Goal: Information Seeking & Learning: Compare options

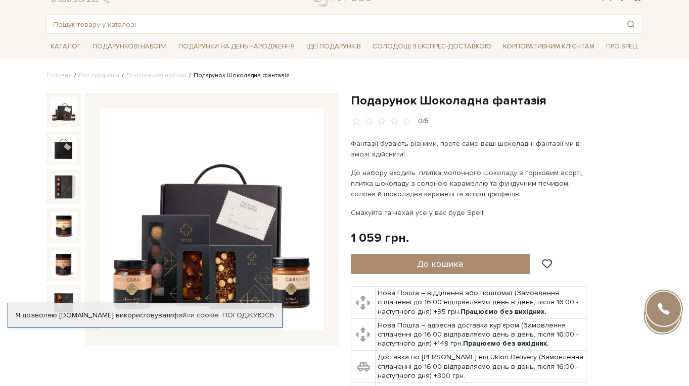
scroll to position [101, 0]
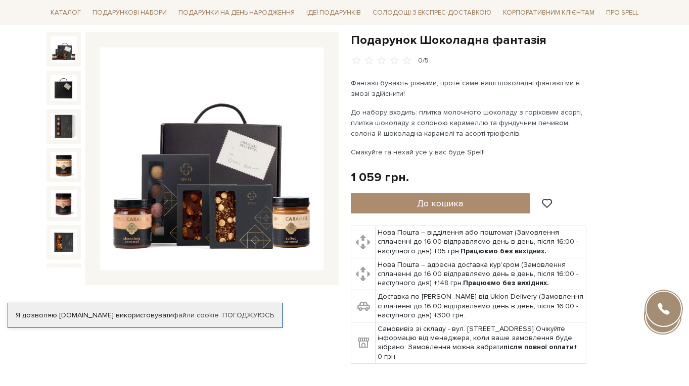
click at [62, 52] on img at bounding box center [64, 49] width 26 height 26
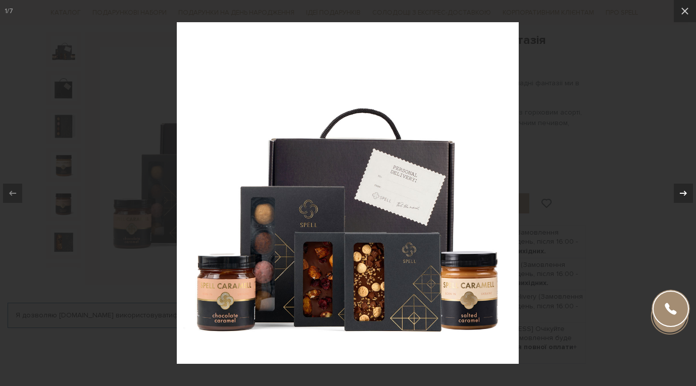
click at [682, 194] on icon at bounding box center [683, 193] width 12 height 12
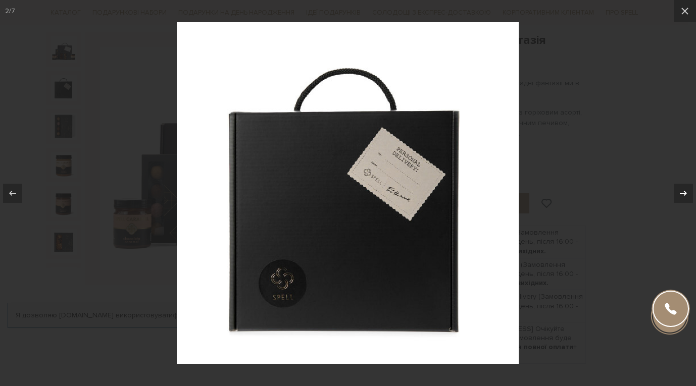
click at [682, 194] on icon at bounding box center [683, 193] width 12 height 12
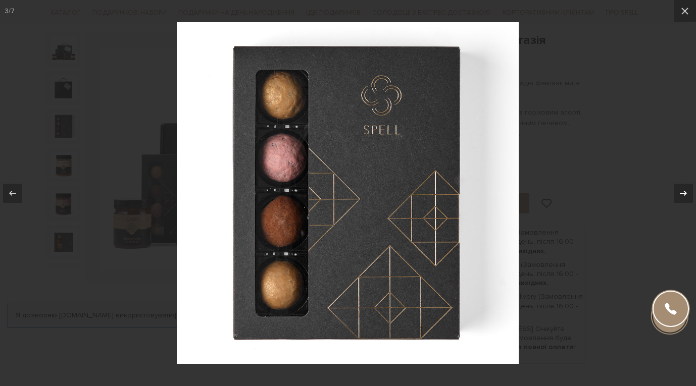
click at [682, 194] on icon at bounding box center [683, 193] width 12 height 12
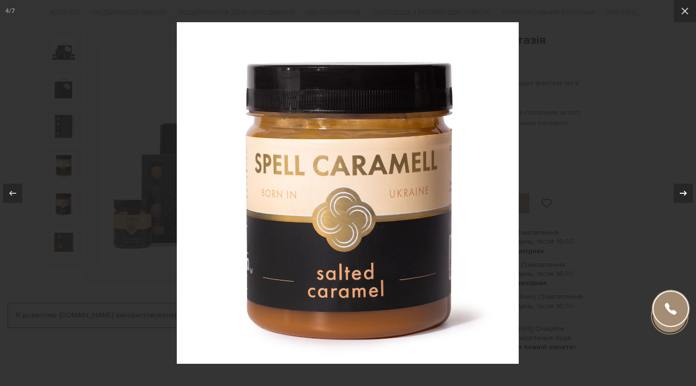
click at [682, 194] on icon at bounding box center [683, 193] width 12 height 12
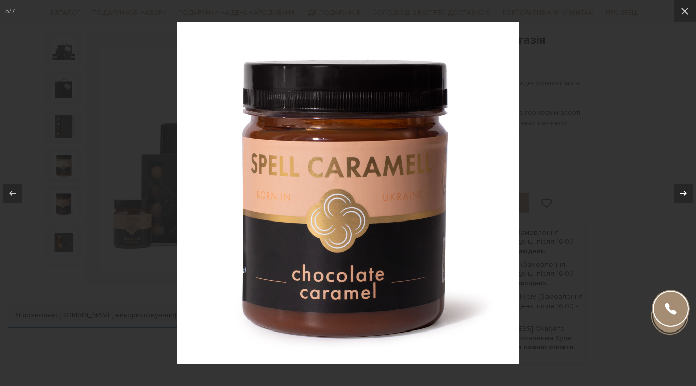
click at [682, 194] on icon at bounding box center [683, 193] width 12 height 12
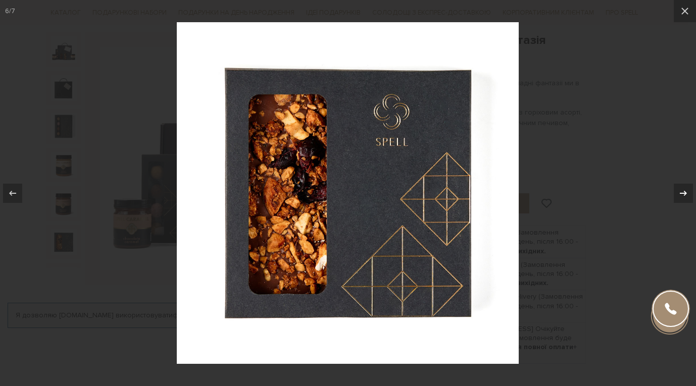
click at [682, 194] on icon at bounding box center [683, 193] width 12 height 12
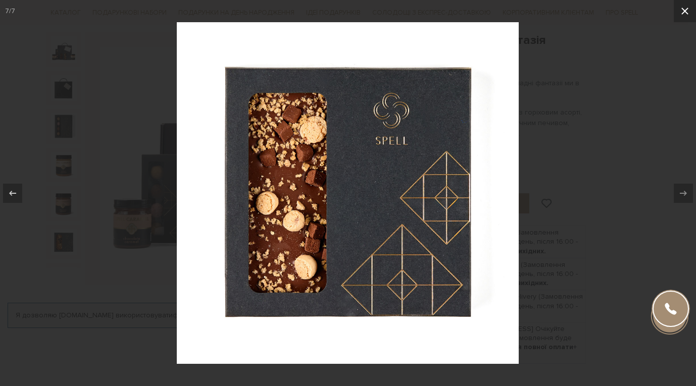
click at [684, 8] on icon at bounding box center [685, 11] width 12 height 12
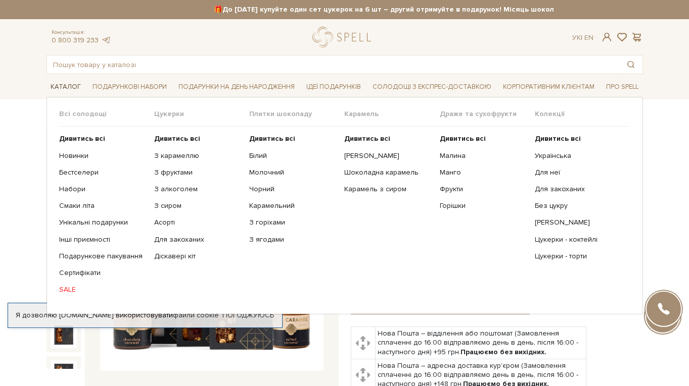
click at [70, 89] on span "Каталог" at bounding box center [65, 87] width 38 height 16
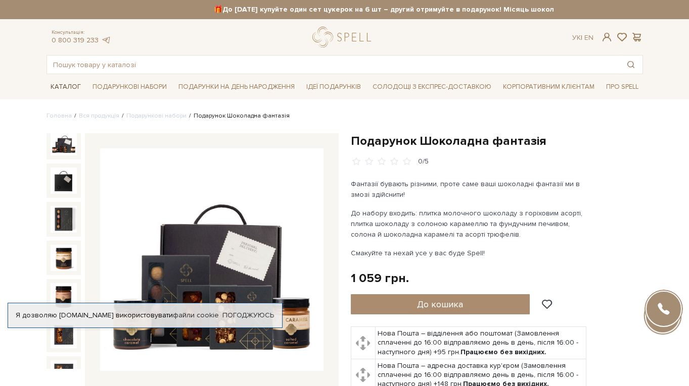
click at [70, 89] on span "Каталог" at bounding box center [65, 87] width 38 height 16
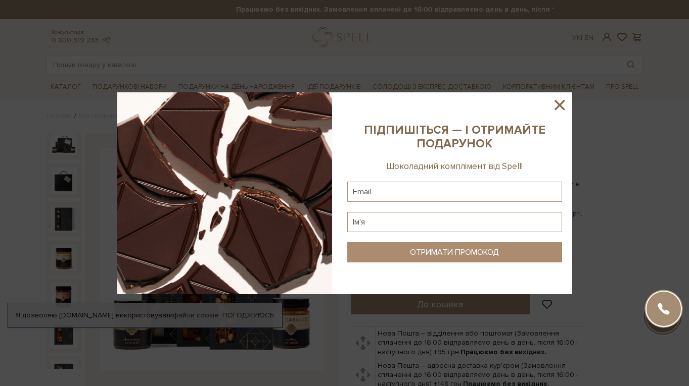
click at [558, 104] on icon at bounding box center [559, 105] width 10 height 10
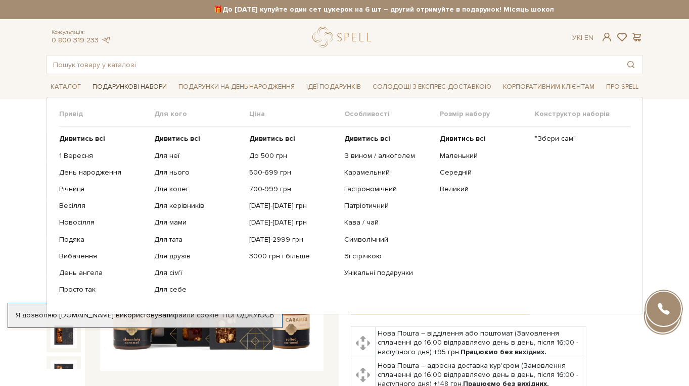
click at [122, 84] on span "Подарункові набори" at bounding box center [129, 87] width 82 height 16
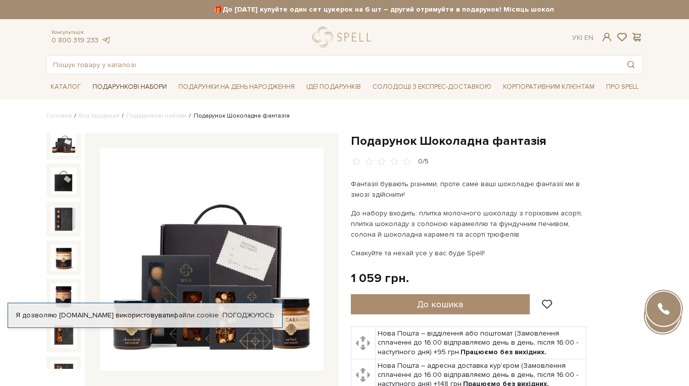
click at [122, 84] on span "Подарункові набори" at bounding box center [129, 87] width 82 height 16
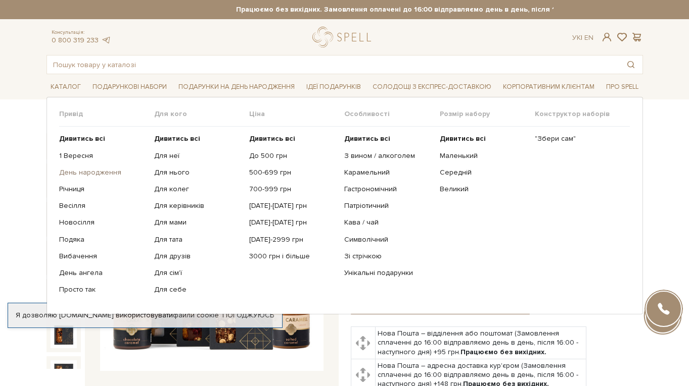
click at [106, 173] on link "День народження" at bounding box center [102, 172] width 87 height 9
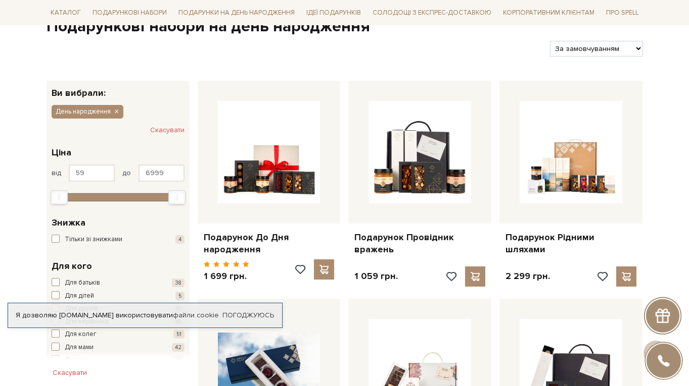
scroll to position [51, 0]
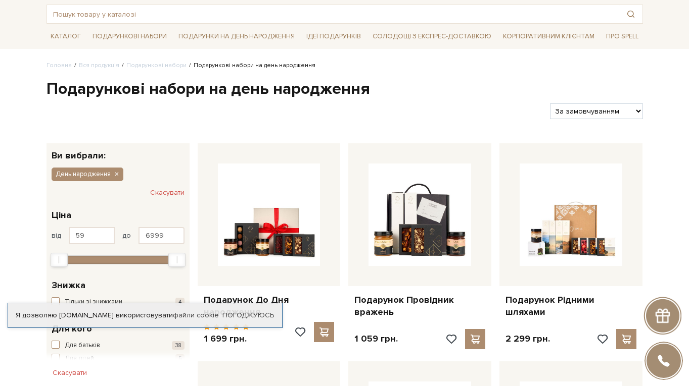
click at [639, 111] on select "За замовчуванням За Ціною (зростання) За Ціною (зменшення) Новинки За популярні…" at bounding box center [596, 112] width 92 height 16
select select "https://spellchocolate.com/our-productions/podarunkovi-box/den-narodzhennja?sor…"
click at [550, 104] on select "За замовчуванням За Ціною (зростання) За Ціною (зменшення) Новинки За популярні…" at bounding box center [596, 112] width 92 height 16
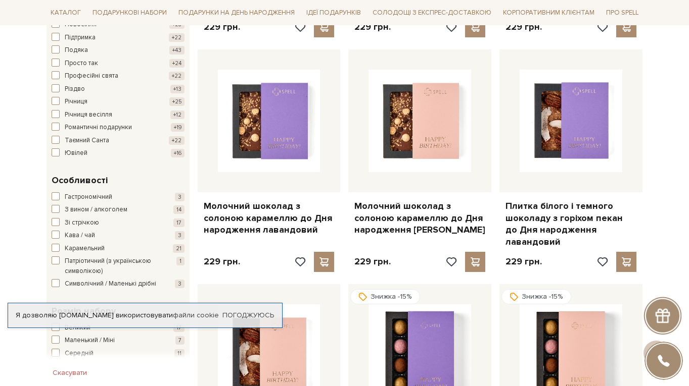
scroll to position [909, 0]
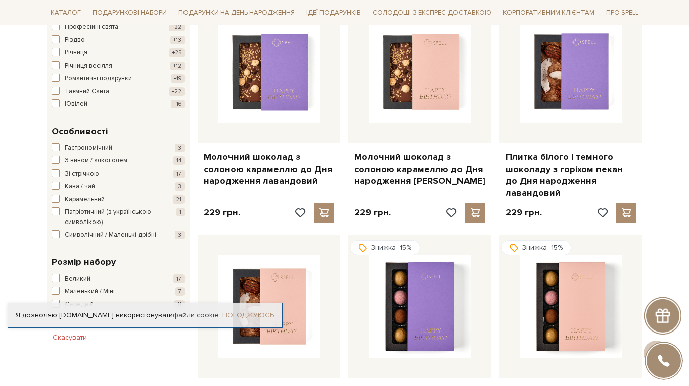
click at [256, 311] on link "Погоджуюсь" at bounding box center [248, 315] width 52 height 9
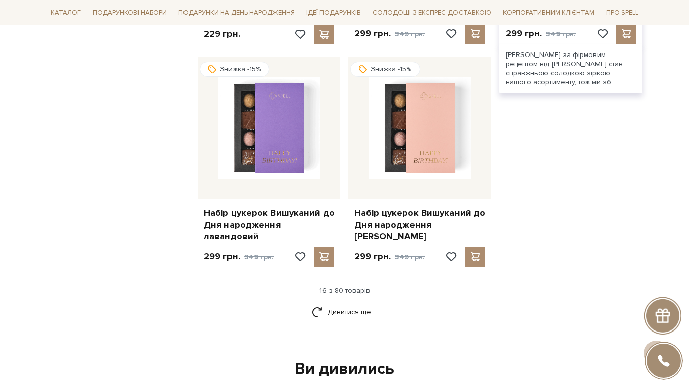
scroll to position [1364, 0]
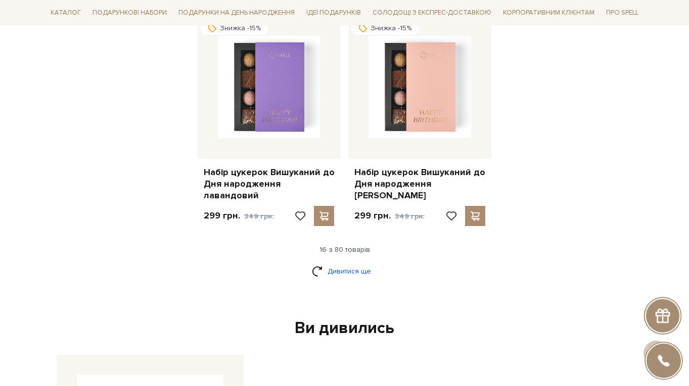
click at [348, 263] on link "Дивитися ще" at bounding box center [345, 272] width 66 height 18
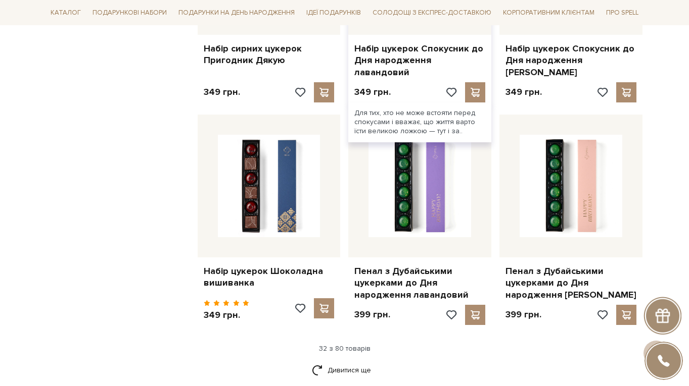
scroll to position [2475, 0]
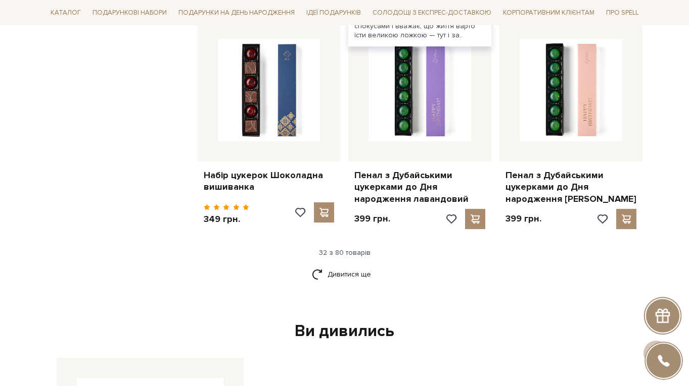
click at [349, 266] on link "Дивитися ще" at bounding box center [345, 275] width 66 height 18
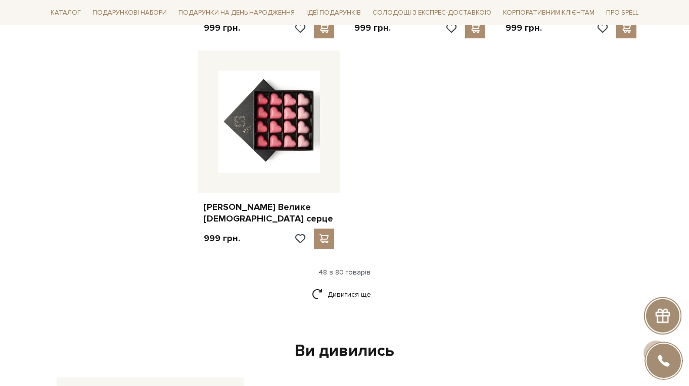
scroll to position [3738, 0]
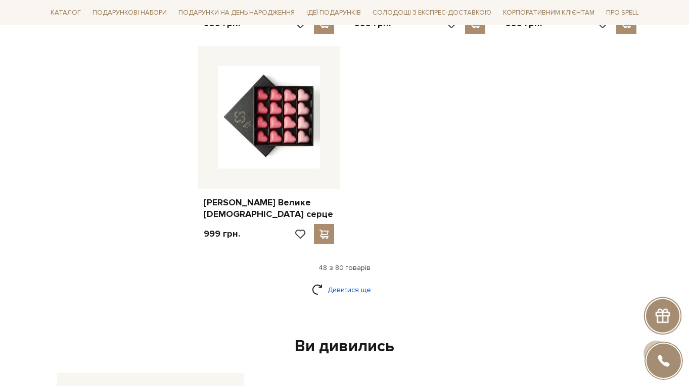
click at [349, 281] on link "Дивитися ще" at bounding box center [345, 290] width 66 height 18
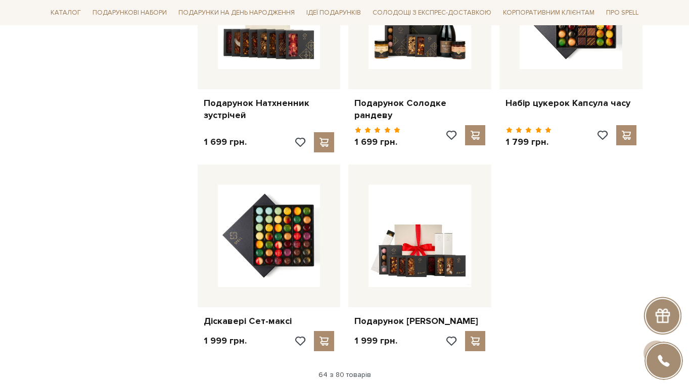
scroll to position [4698, 0]
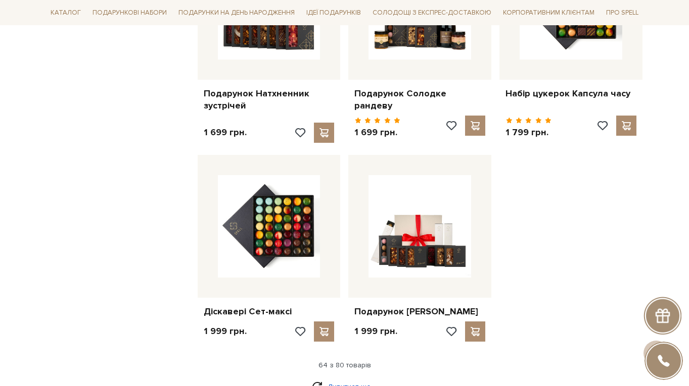
click at [358, 378] on link "Дивитися ще" at bounding box center [345, 387] width 66 height 18
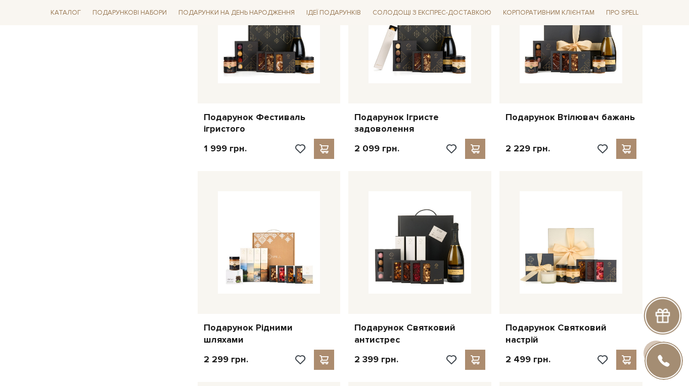
scroll to position [5102, 0]
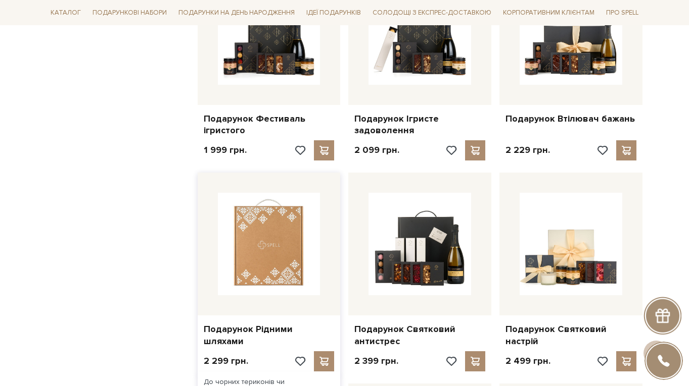
click at [271, 193] on img at bounding box center [269, 244] width 103 height 103
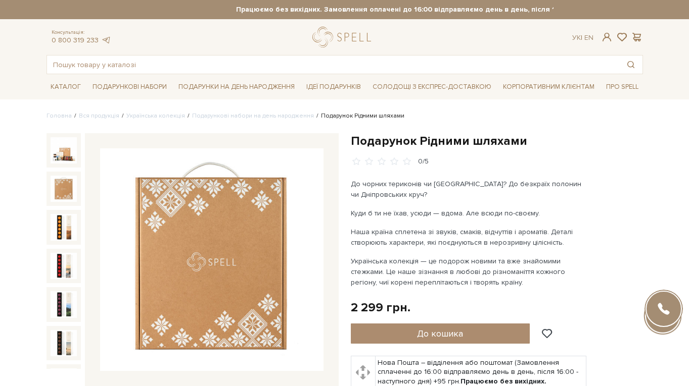
click at [63, 189] on img at bounding box center [64, 189] width 26 height 26
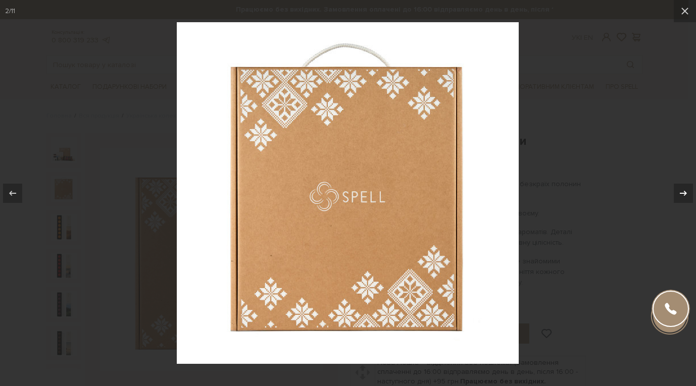
click at [680, 192] on icon at bounding box center [683, 193] width 12 height 12
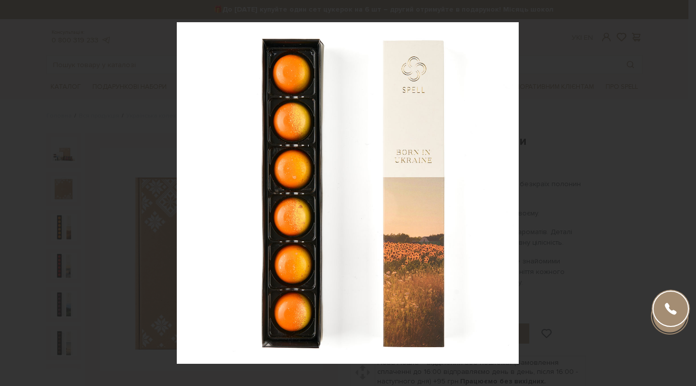
click at [680, 192] on div "3 / 11" at bounding box center [348, 193] width 696 height 386
click at [678, 194] on icon at bounding box center [683, 193] width 12 height 12
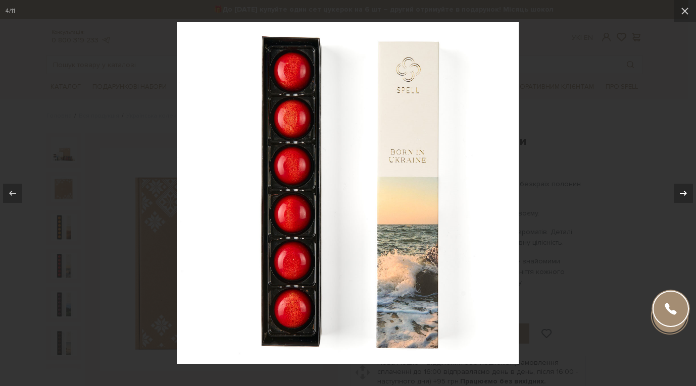
click at [678, 194] on icon at bounding box center [683, 193] width 12 height 12
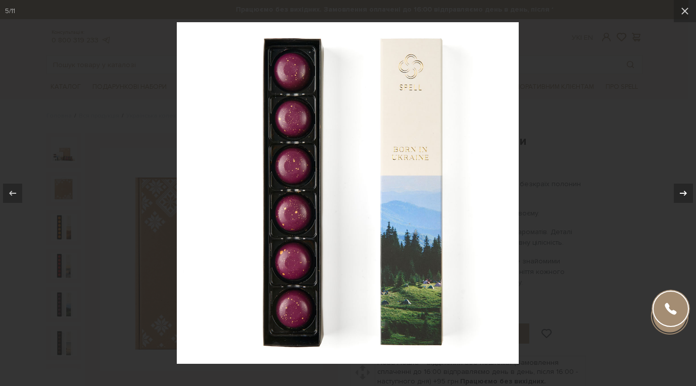
click at [678, 194] on icon at bounding box center [683, 193] width 12 height 12
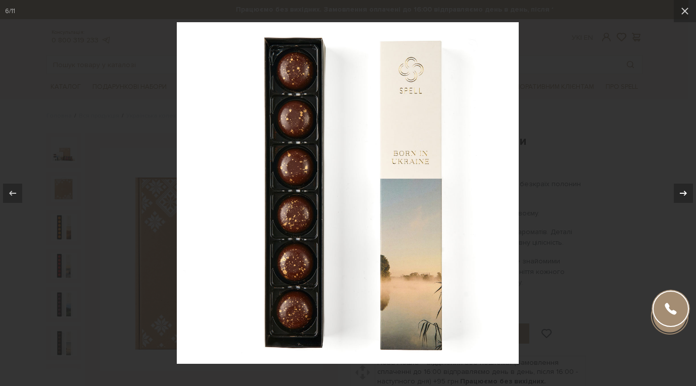
click at [678, 194] on icon at bounding box center [683, 193] width 12 height 12
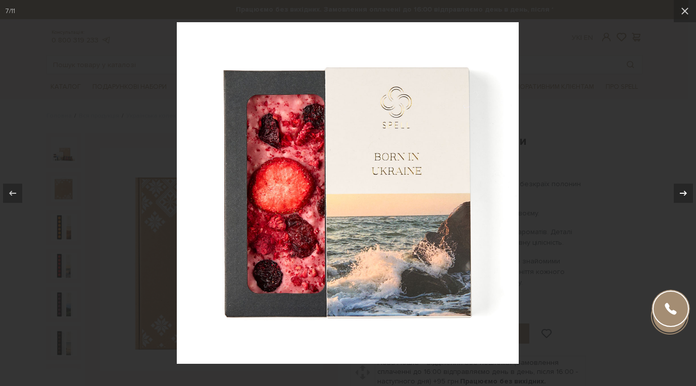
click at [678, 194] on div "7 / 11" at bounding box center [348, 193] width 696 height 386
click at [681, 193] on icon at bounding box center [683, 192] width 7 height 5
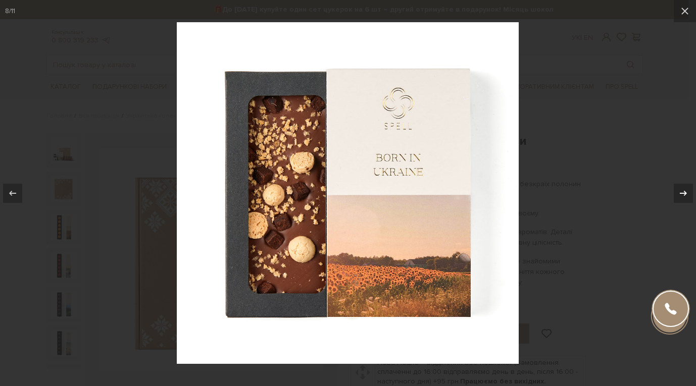
click at [681, 193] on icon at bounding box center [683, 192] width 7 height 5
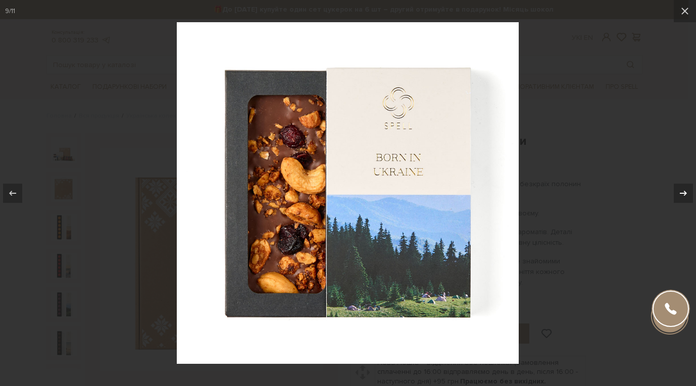
click at [681, 193] on icon at bounding box center [683, 192] width 7 height 5
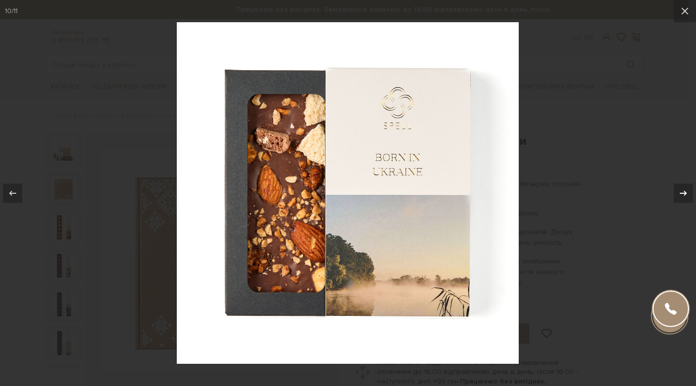
click at [681, 193] on icon at bounding box center [683, 192] width 7 height 5
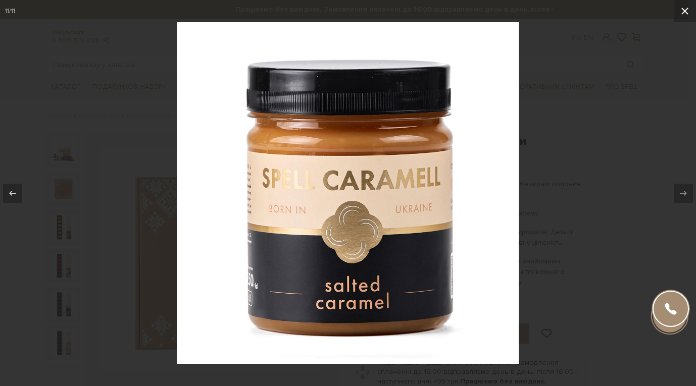
click at [682, 11] on icon at bounding box center [685, 11] width 12 height 12
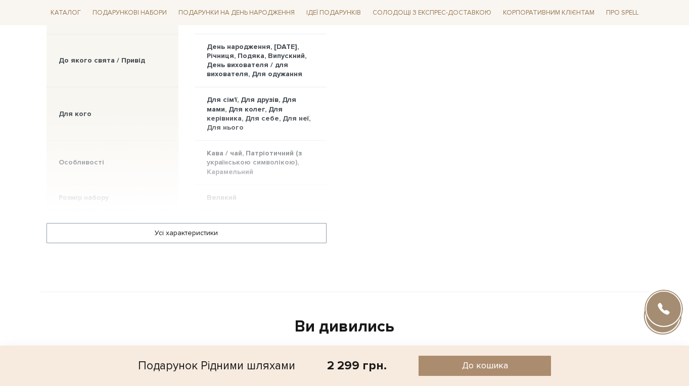
scroll to position [758, 0]
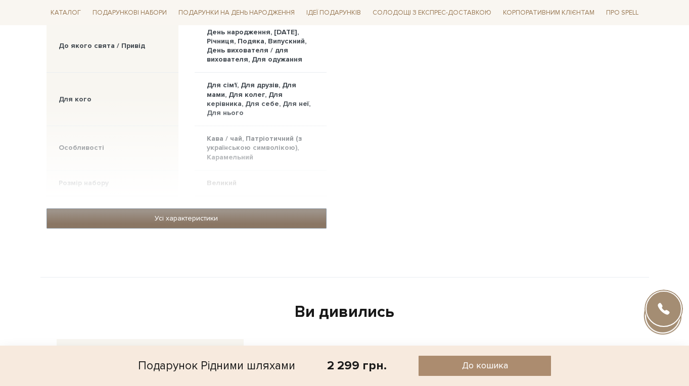
click at [239, 212] on link "Усі характеристики" at bounding box center [186, 218] width 279 height 19
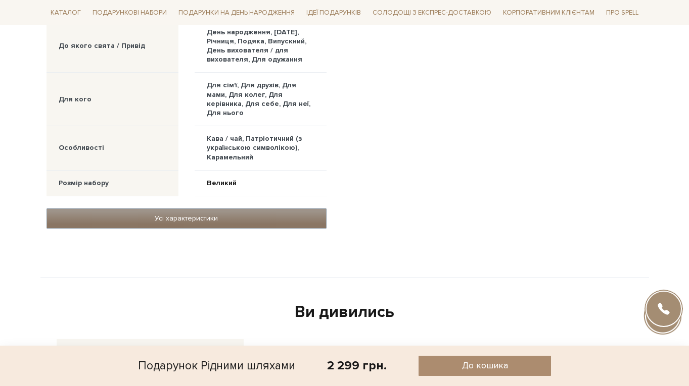
click at [187, 212] on link "Усі характеристики" at bounding box center [186, 218] width 279 height 19
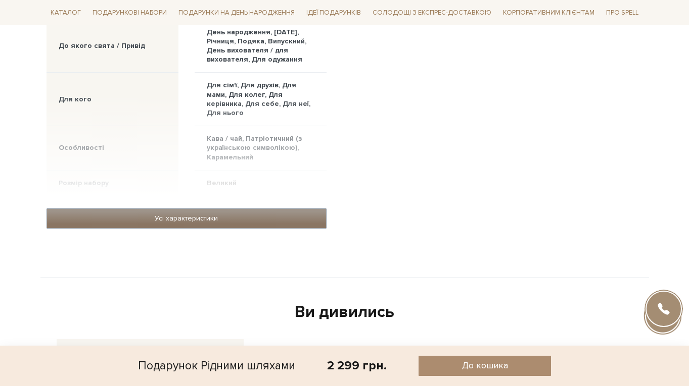
click at [187, 212] on link "Усі характеристики" at bounding box center [186, 218] width 279 height 19
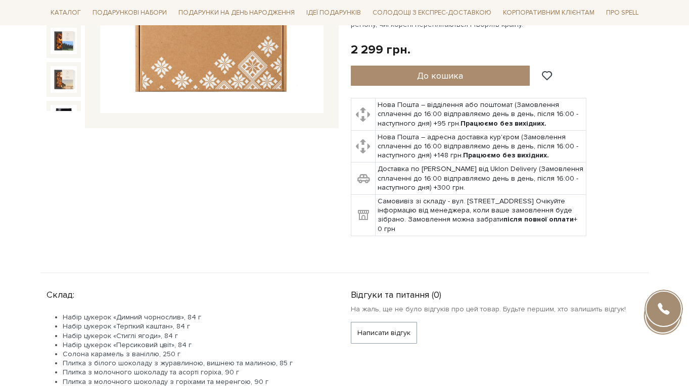
scroll to position [253, 0]
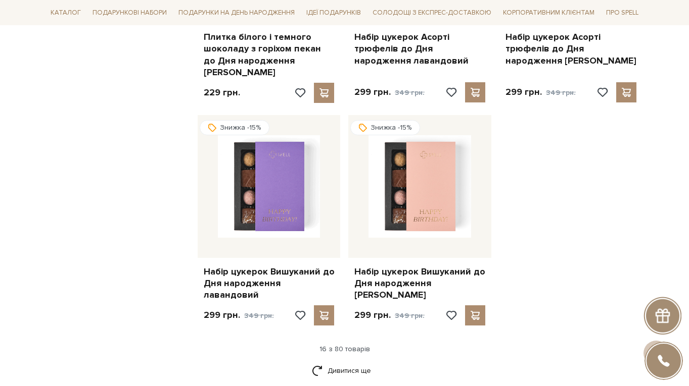
scroll to position [1466, 0]
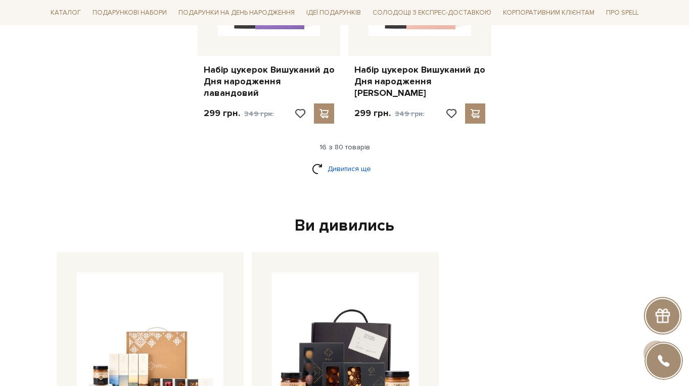
click at [340, 160] on link "Дивитися ще" at bounding box center [345, 169] width 66 height 18
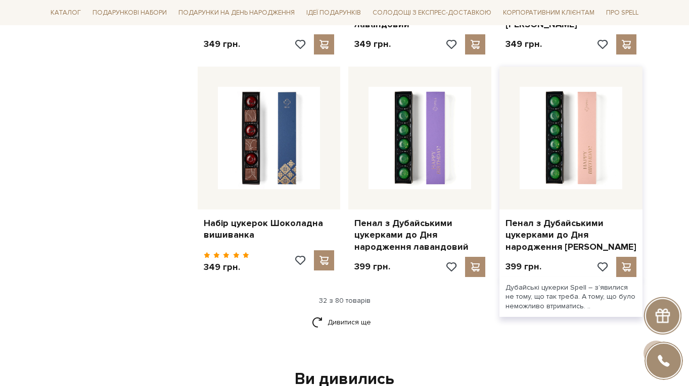
scroll to position [2426, 0]
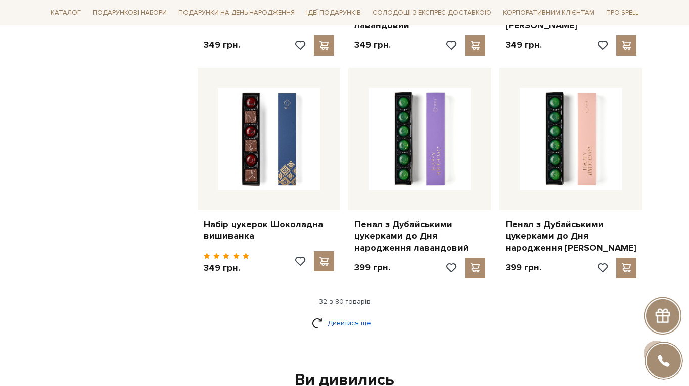
click at [338, 315] on link "Дивитися ще" at bounding box center [345, 324] width 66 height 18
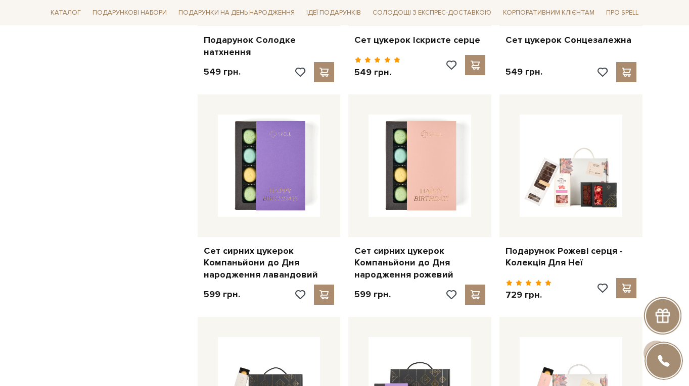
scroll to position [2830, 0]
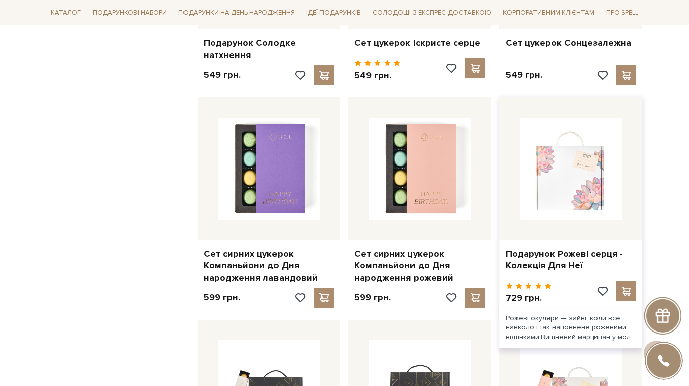
click at [580, 128] on img at bounding box center [570, 169] width 103 height 103
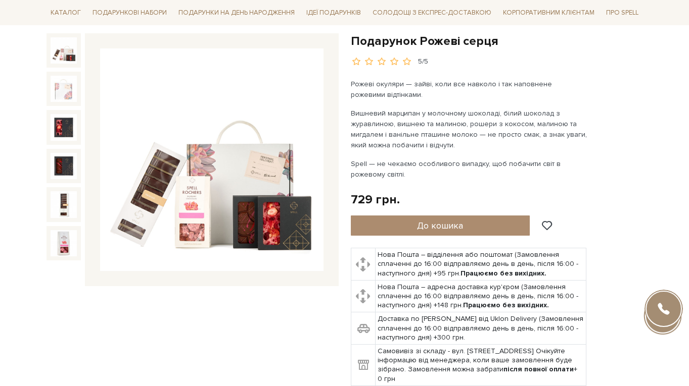
scroll to position [101, 0]
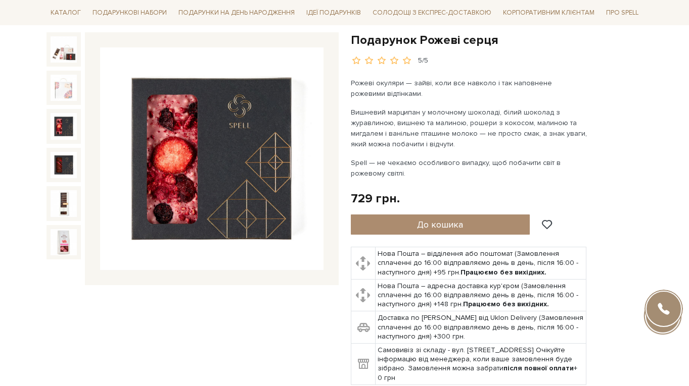
click at [217, 154] on img at bounding box center [211, 158] width 223 height 223
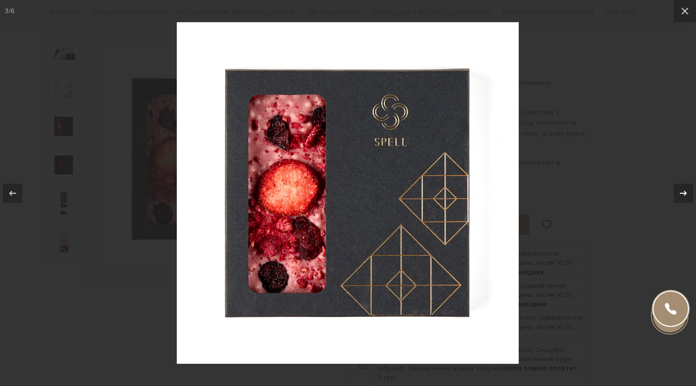
click at [688, 195] on icon at bounding box center [683, 193] width 12 height 12
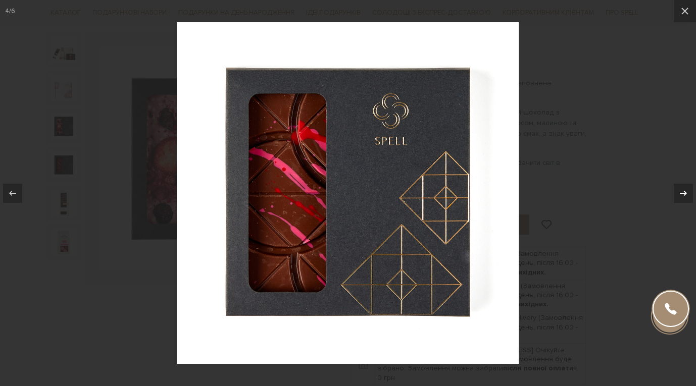
click at [688, 195] on icon at bounding box center [683, 193] width 12 height 12
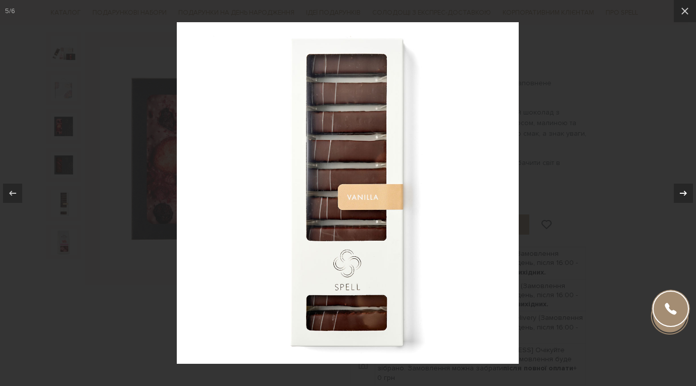
click at [688, 195] on icon at bounding box center [683, 193] width 12 height 12
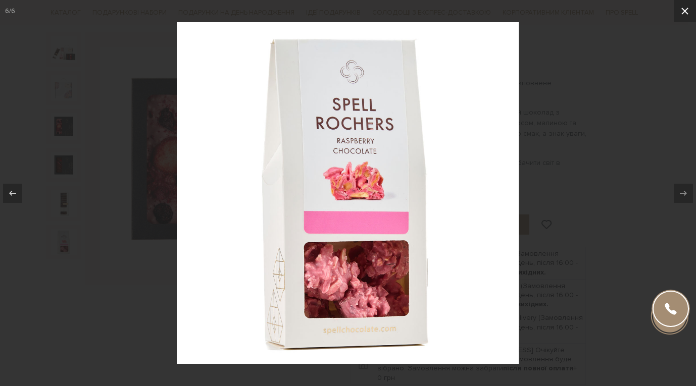
click at [683, 11] on icon at bounding box center [685, 11] width 12 height 12
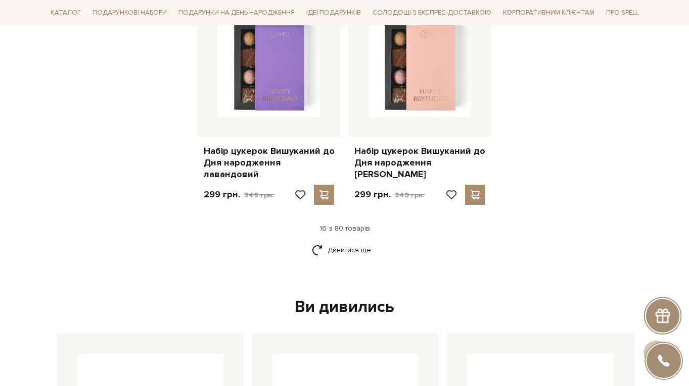
scroll to position [1367, 0]
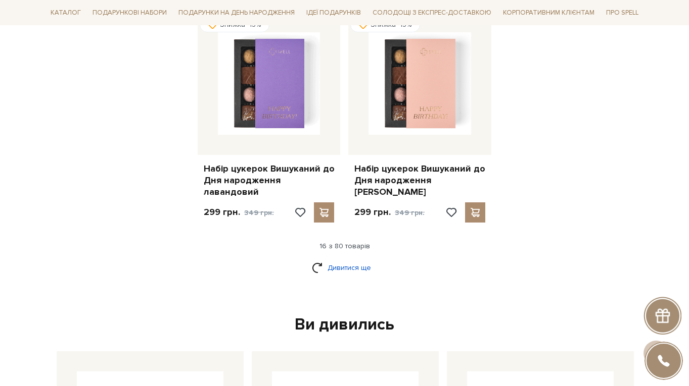
click at [358, 259] on link "Дивитися ще" at bounding box center [345, 268] width 66 height 18
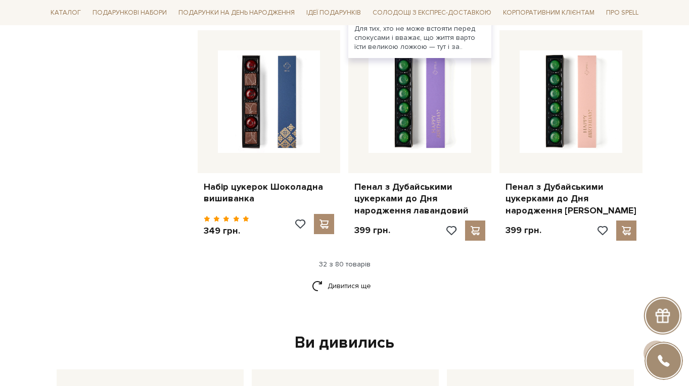
scroll to position [2580, 0]
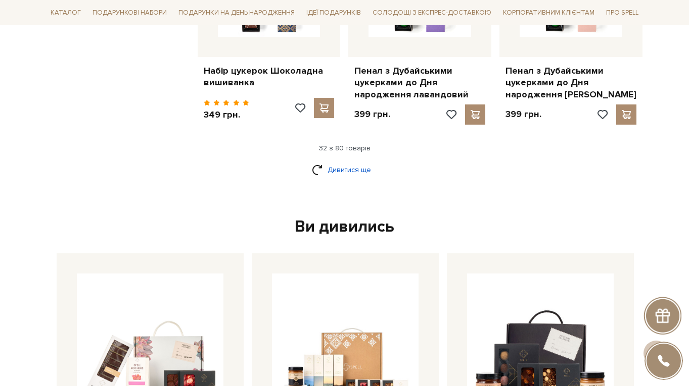
click at [345, 161] on link "Дивитися ще" at bounding box center [345, 170] width 66 height 18
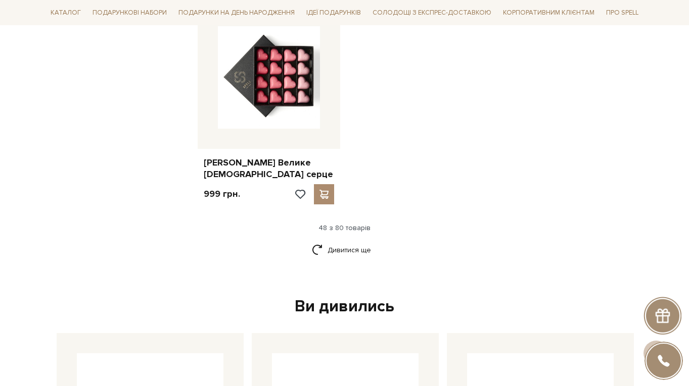
scroll to position [3792, 0]
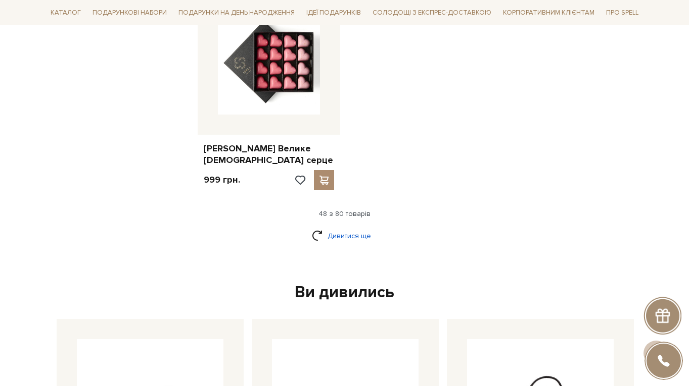
click at [347, 227] on link "Дивитися ще" at bounding box center [345, 236] width 66 height 18
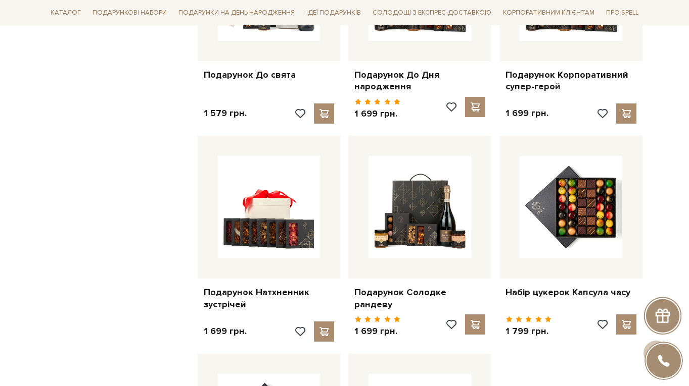
scroll to position [4499, 0]
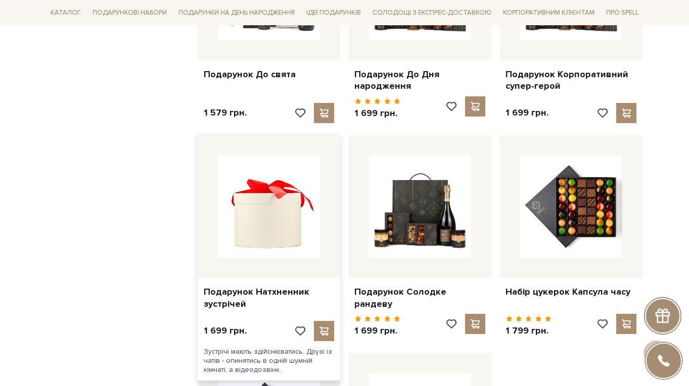
click at [280, 163] on img at bounding box center [269, 207] width 103 height 103
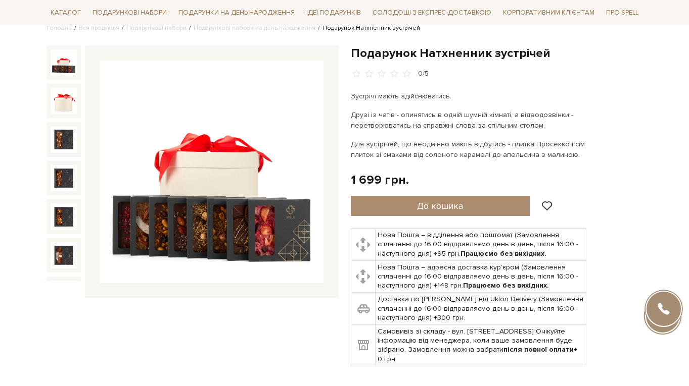
scroll to position [101, 0]
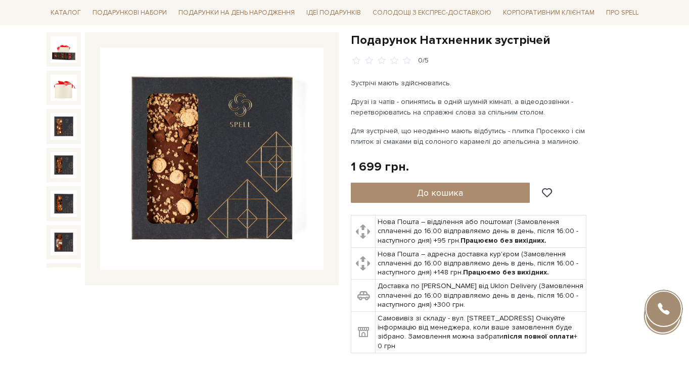
click at [61, 122] on img at bounding box center [64, 126] width 26 height 26
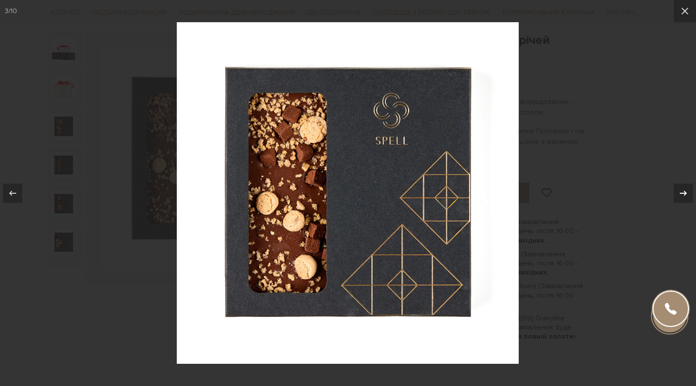
click at [683, 197] on icon at bounding box center [683, 193] width 12 height 12
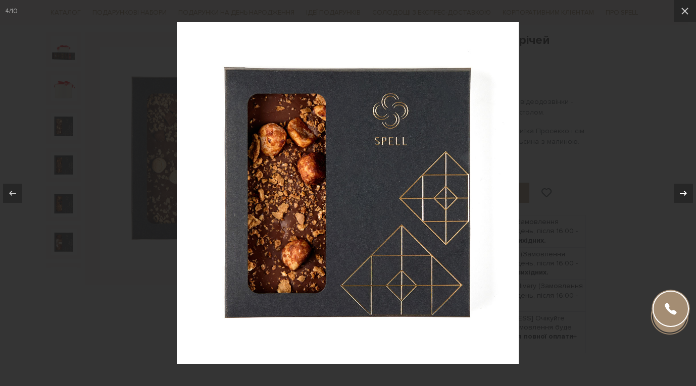
click at [683, 197] on icon at bounding box center [683, 193] width 12 height 12
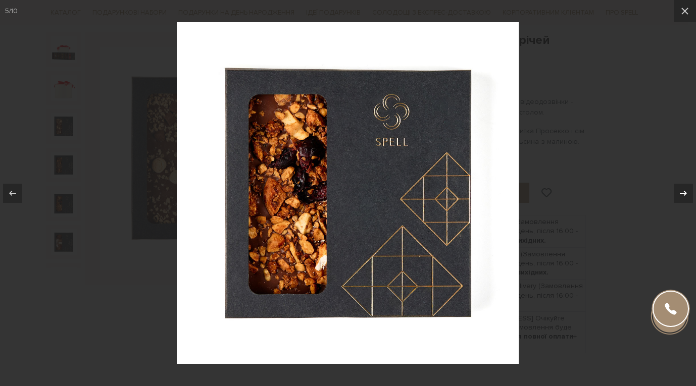
click at [683, 196] on icon at bounding box center [683, 193] width 12 height 12
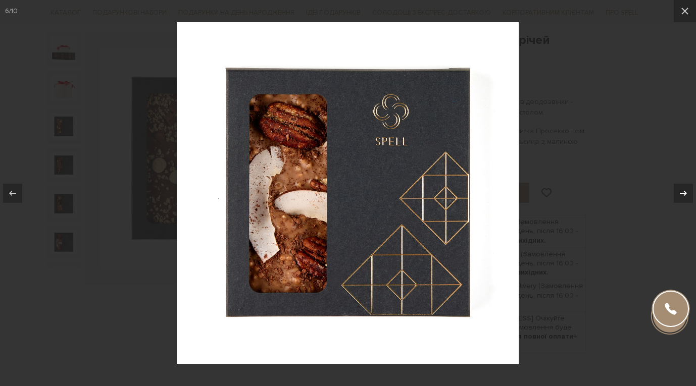
click at [683, 196] on icon at bounding box center [683, 193] width 12 height 12
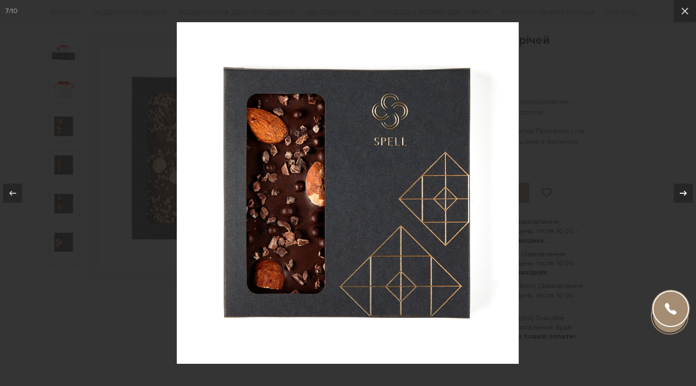
click at [683, 196] on icon at bounding box center [683, 193] width 12 height 12
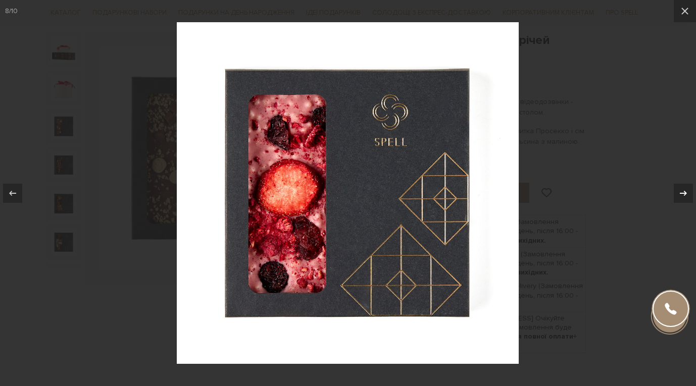
click at [683, 196] on icon at bounding box center [683, 193] width 12 height 12
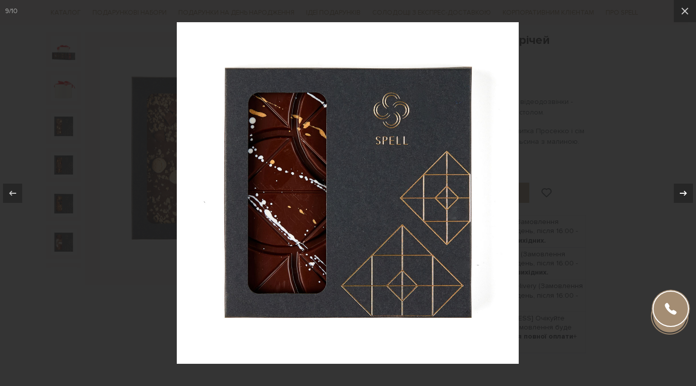
click at [683, 196] on icon at bounding box center [683, 193] width 12 height 12
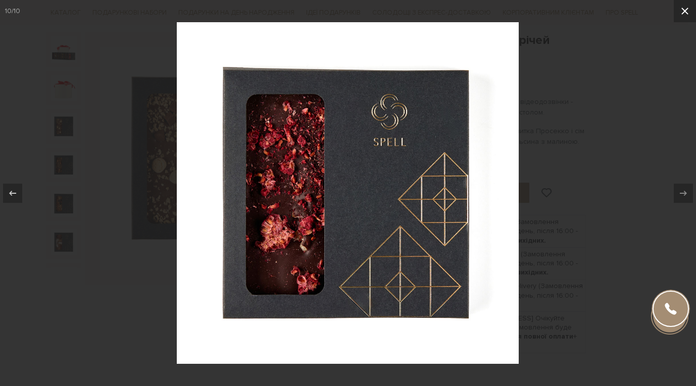
click at [688, 11] on icon at bounding box center [685, 11] width 12 height 12
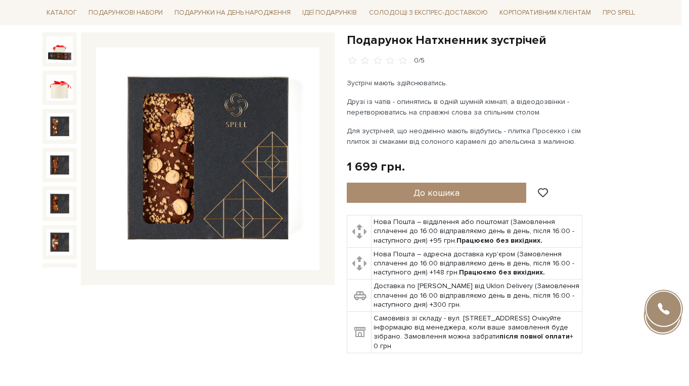
scroll to position [124, 0]
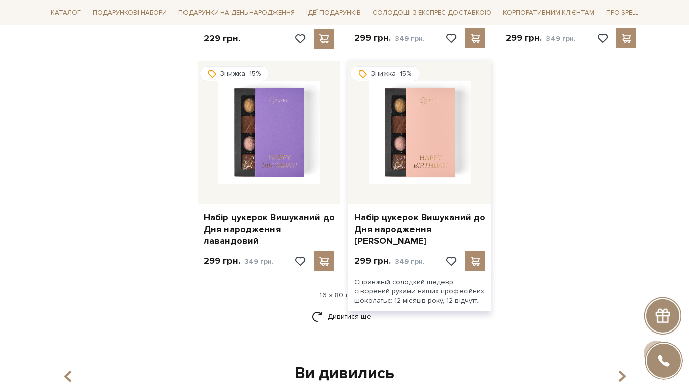
scroll to position [1317, 0]
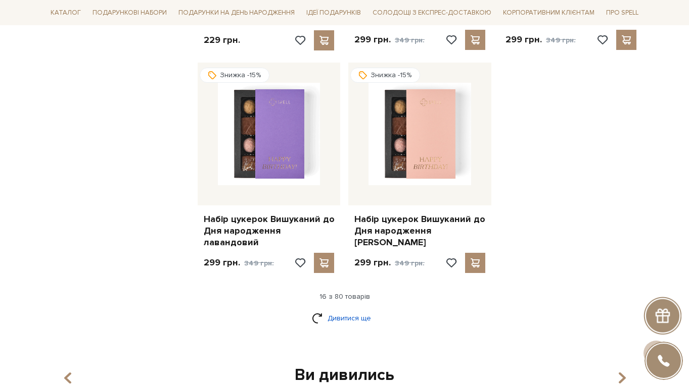
click at [341, 310] on link "Дивитися ще" at bounding box center [345, 319] width 66 height 18
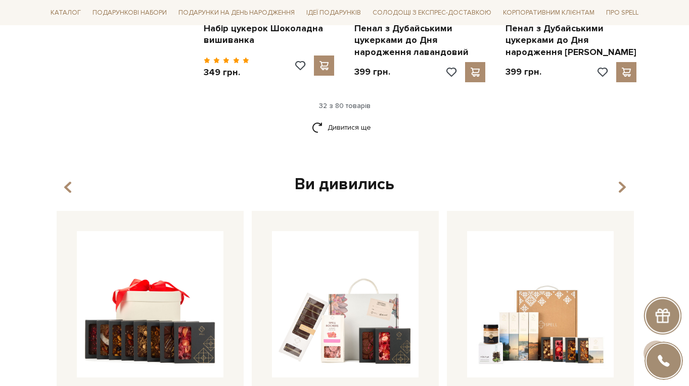
scroll to position [2479, 0]
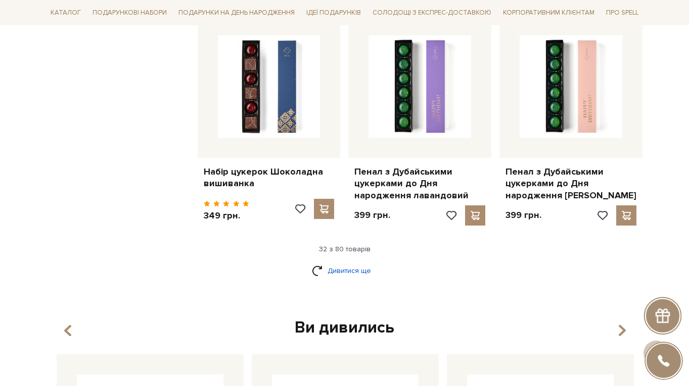
click at [343, 262] on link "Дивитися ще" at bounding box center [345, 271] width 66 height 18
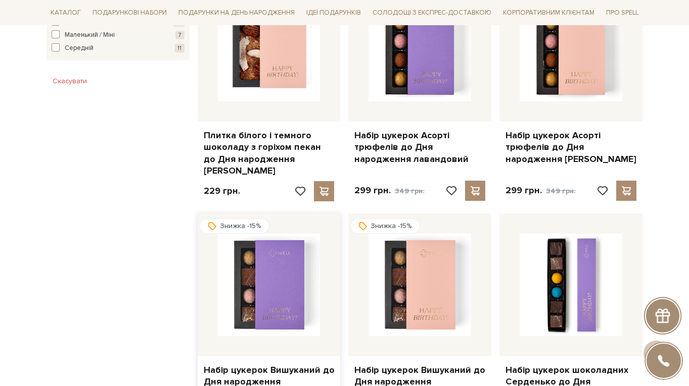
scroll to position [1165, 0]
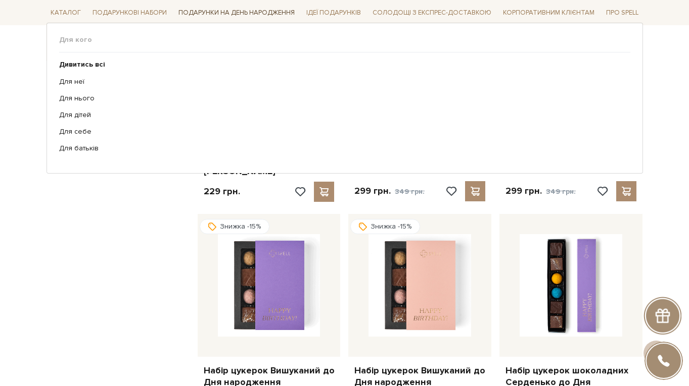
click at [230, 10] on span "Подарунки на День народження" at bounding box center [236, 13] width 124 height 16
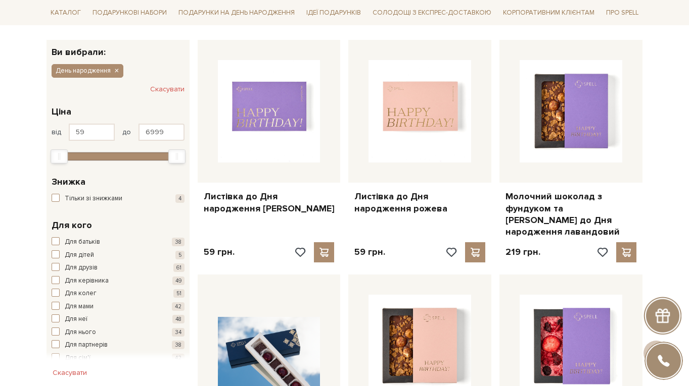
scroll to position [0, 0]
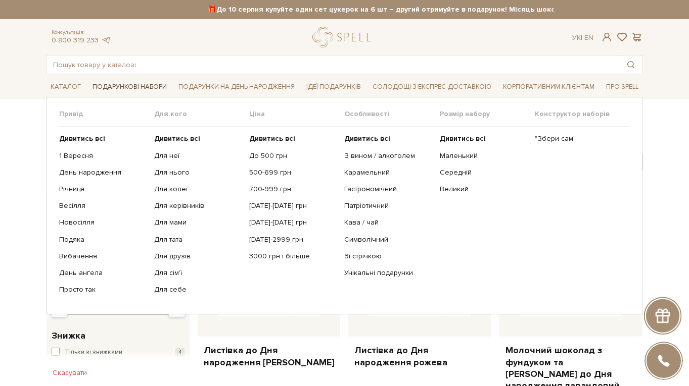
click at [154, 82] on span "Подарункові набори" at bounding box center [129, 87] width 82 height 16
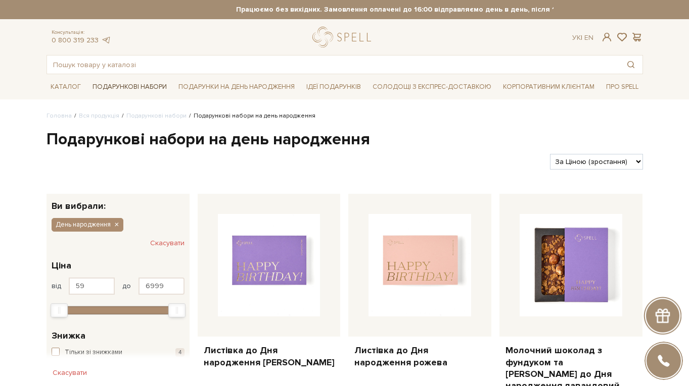
click at [155, 87] on span "Подарункові набори" at bounding box center [129, 87] width 82 height 16
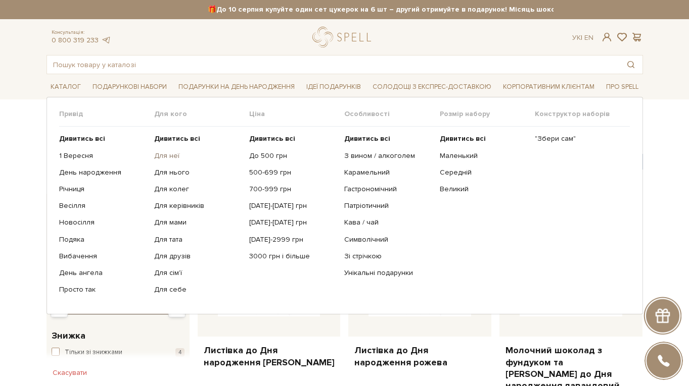
click at [176, 155] on link "Для неї" at bounding box center [197, 156] width 87 height 9
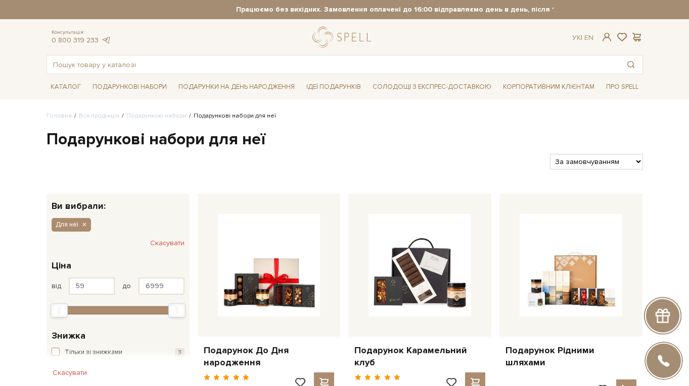
click at [638, 164] on select "За замовчуванням За Ціною (зростання) За Ціною (зменшення) Новинки За популярні…" at bounding box center [596, 162] width 92 height 16
select select "[URL][DOMAIN_NAME]"
click at [550, 154] on select "За замовчуванням За Ціною (зростання) За Ціною (зменшення) Новинки За популярні…" at bounding box center [596, 162] width 92 height 16
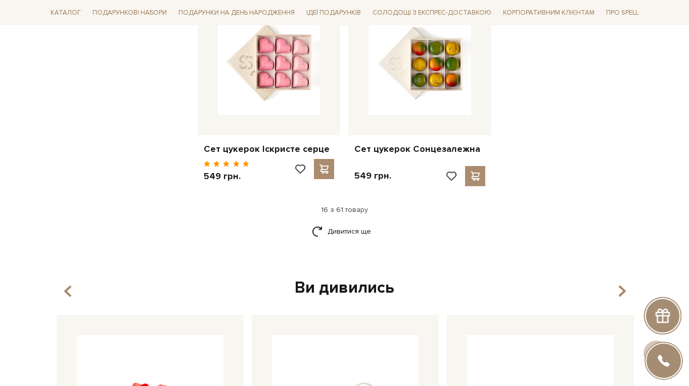
scroll to position [1364, 0]
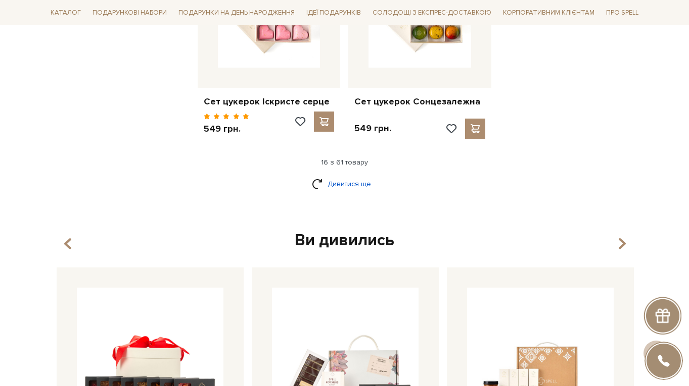
click at [355, 175] on link "Дивитися ще" at bounding box center [345, 184] width 66 height 18
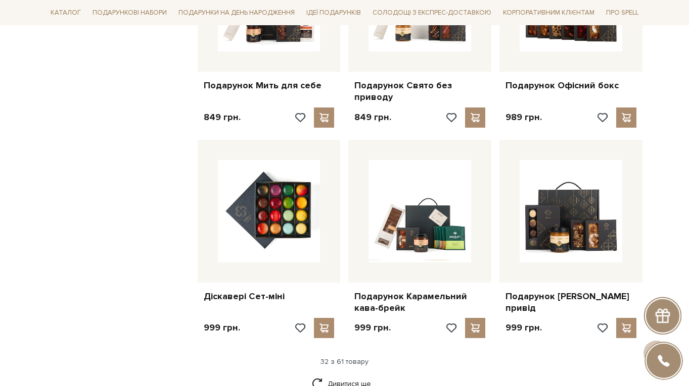
scroll to position [2273, 0]
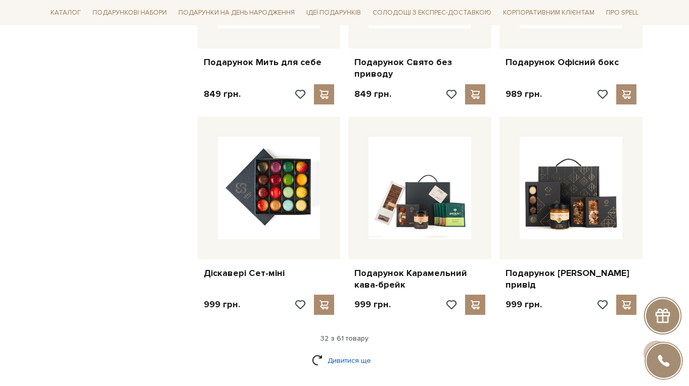
click at [352, 352] on link "Дивитися ще" at bounding box center [345, 361] width 66 height 18
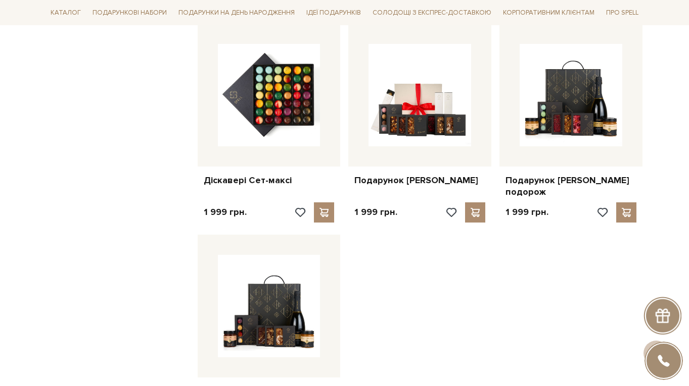
scroll to position [3334, 0]
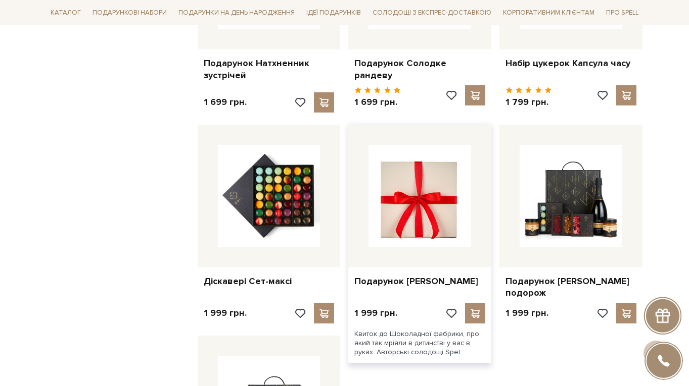
click at [415, 170] on img at bounding box center [419, 196] width 103 height 103
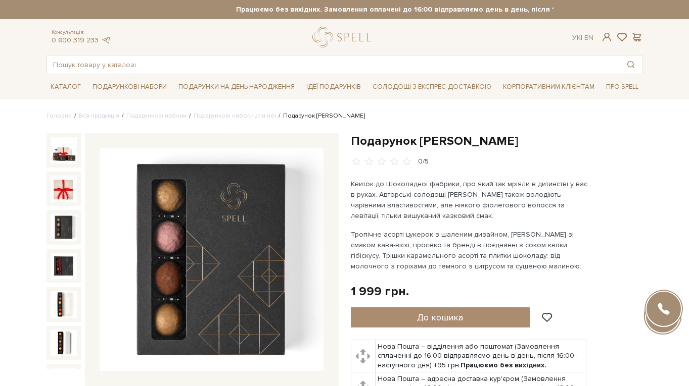
click at [62, 221] on img at bounding box center [64, 227] width 26 height 26
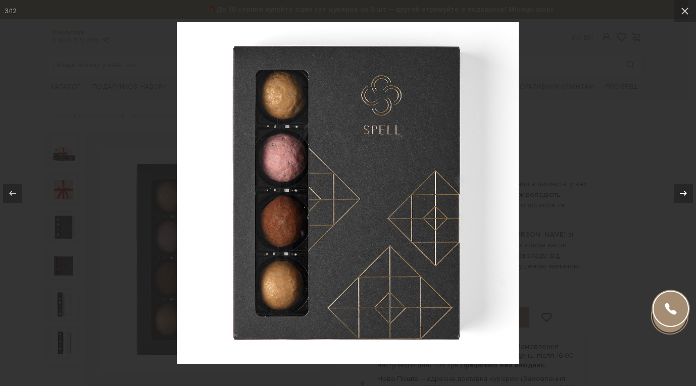
click at [687, 193] on icon at bounding box center [683, 193] width 12 height 12
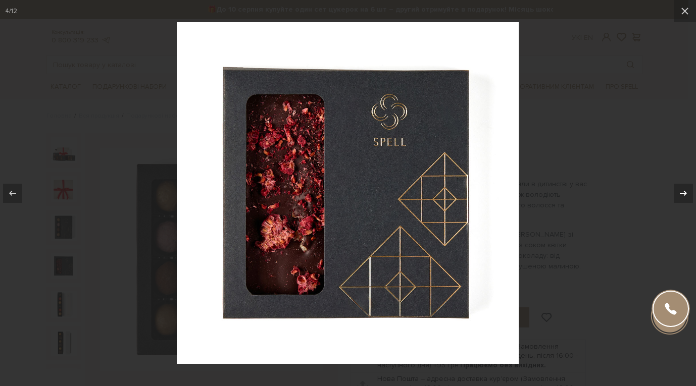
click at [687, 193] on icon at bounding box center [683, 193] width 12 height 12
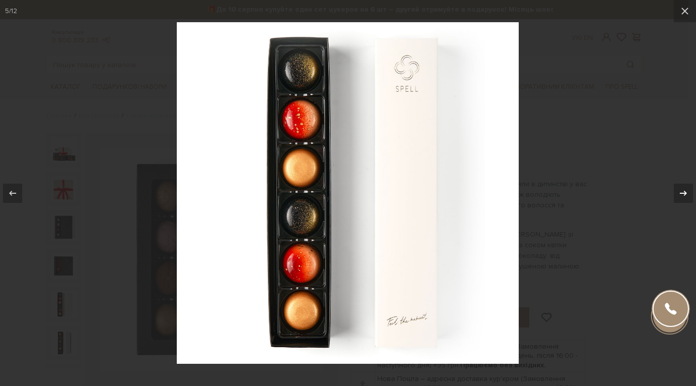
click at [687, 193] on icon at bounding box center [683, 193] width 12 height 12
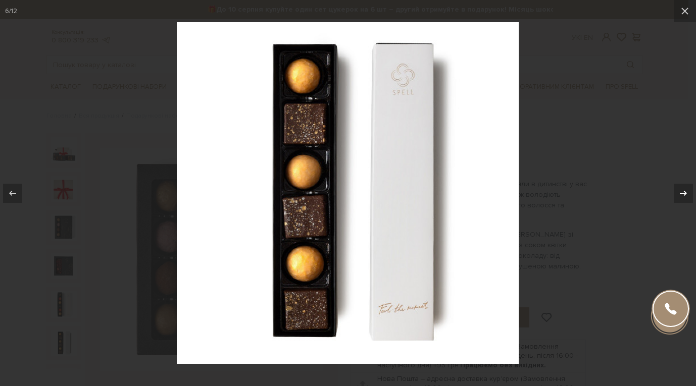
click at [687, 193] on icon at bounding box center [683, 193] width 12 height 12
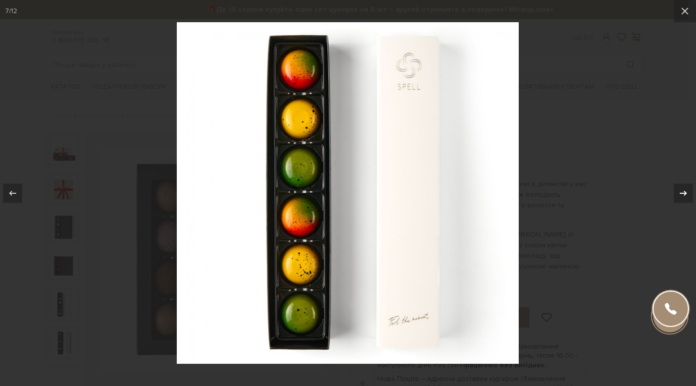
click at [687, 193] on icon at bounding box center [683, 193] width 12 height 12
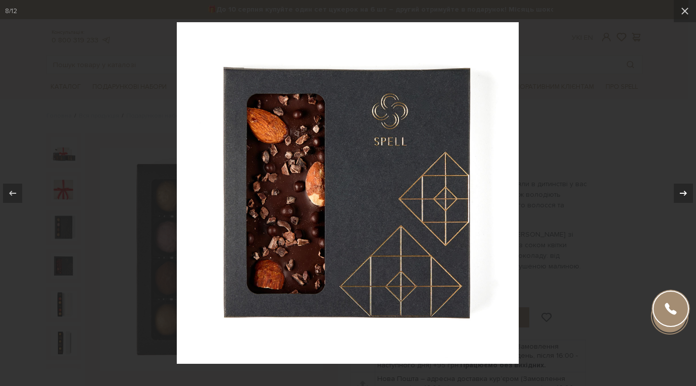
click at [687, 193] on icon at bounding box center [683, 193] width 12 height 12
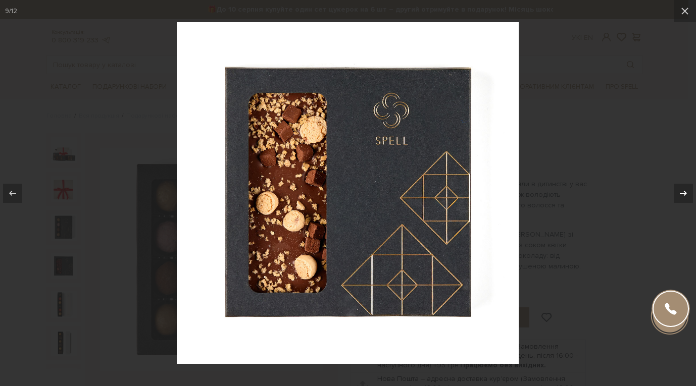
click at [687, 193] on icon at bounding box center [683, 193] width 12 height 12
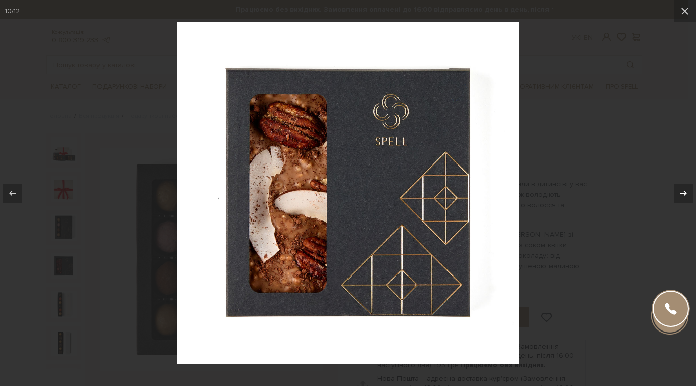
click at [687, 193] on icon at bounding box center [683, 193] width 12 height 12
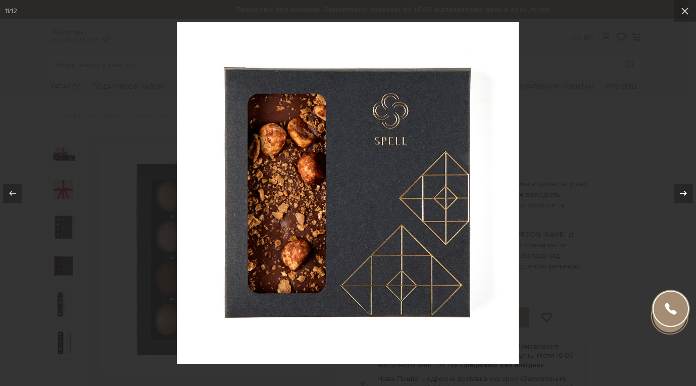
click at [687, 193] on icon at bounding box center [683, 193] width 12 height 12
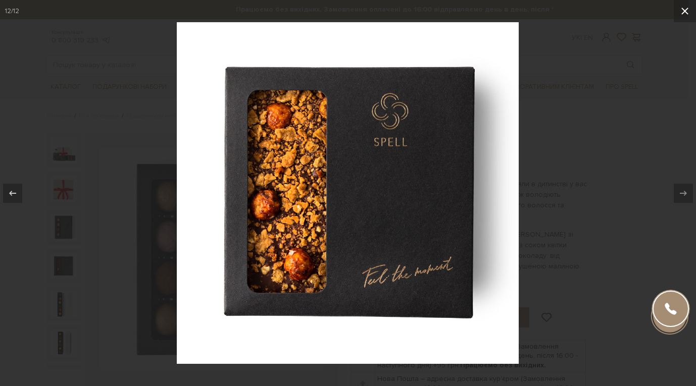
click at [684, 11] on icon at bounding box center [684, 11] width 7 height 7
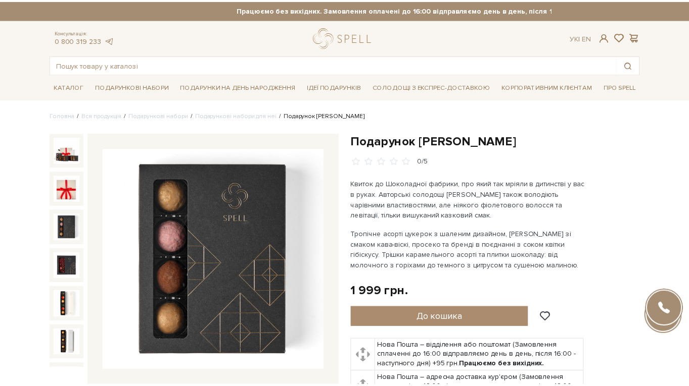
scroll to position [196, 0]
